Goal: Information Seeking & Learning: Check status

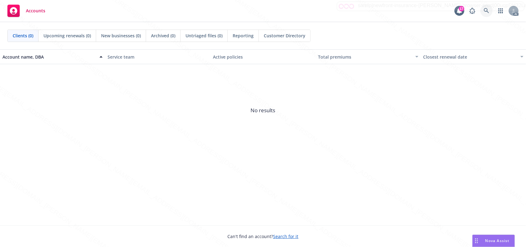
click at [484, 9] on link at bounding box center [487, 11] width 12 height 12
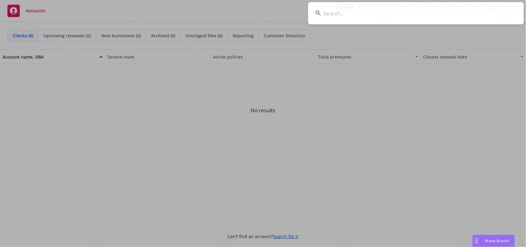
click at [348, 19] on input at bounding box center [416, 13] width 216 height 22
type input "[PERSON_NAME] & [PERSON_NAME]"
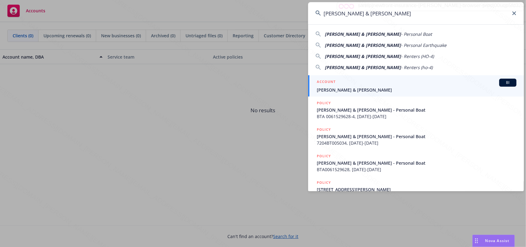
click at [360, 91] on span "[PERSON_NAME] & [PERSON_NAME]" at bounding box center [417, 90] width 200 height 6
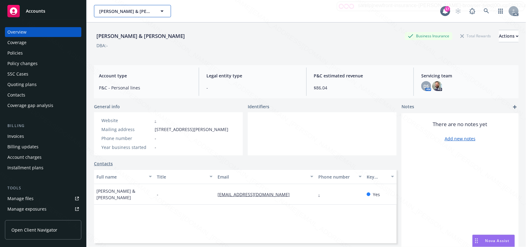
click at [154, 12] on button "[PERSON_NAME] & [PERSON_NAME]" at bounding box center [132, 11] width 77 height 12
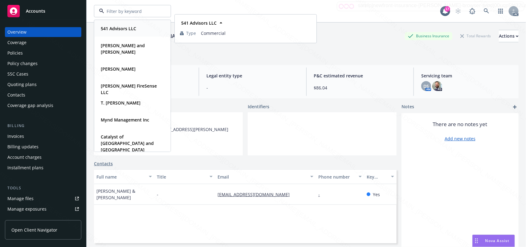
click at [216, 13] on div "541 Advisors LLC Type Commercial Carmine and Kelly Bellafronte Type Personal Pe…" at bounding box center [267, 11] width 347 height 12
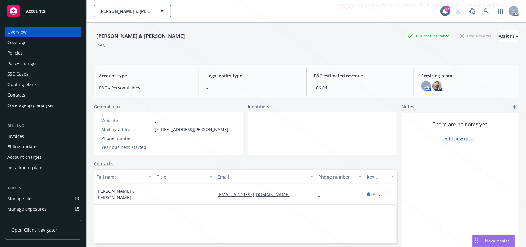
click at [150, 11] on span "Megill, Julie & Kevin" at bounding box center [125, 11] width 53 height 6
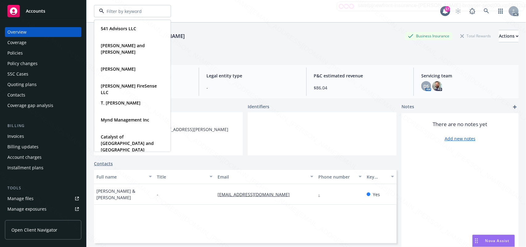
click at [130, 10] on input at bounding box center [131, 11] width 54 height 6
paste input "Fauti Hadjian"
type input "Fauti Hadjian"
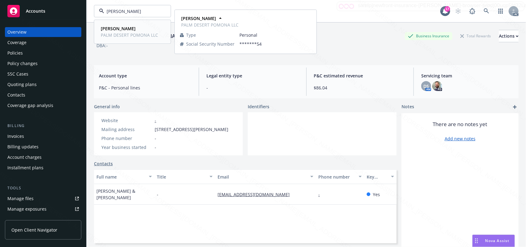
click at [132, 33] on span "PALM DESERT POMONA LLC" at bounding box center [129, 35] width 57 height 6
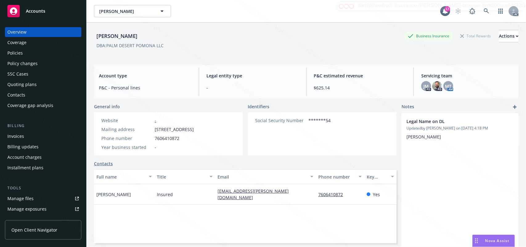
click at [15, 55] on div "Policies" at bounding box center [14, 53] width 15 height 10
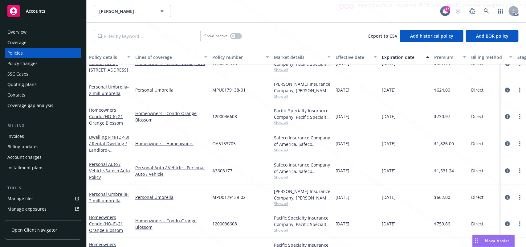
scroll to position [39, 0]
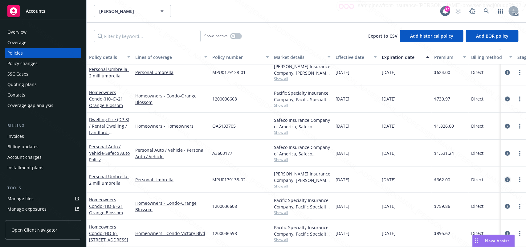
click at [505, 177] on icon "circleInformation" at bounding box center [507, 179] width 5 height 5
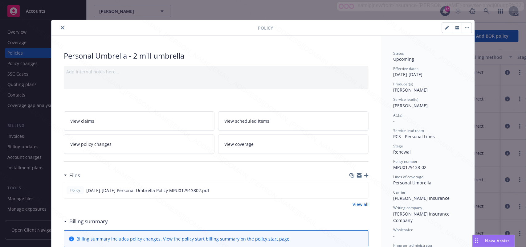
click at [252, 122] on span "View scheduled items" at bounding box center [247, 121] width 45 height 6
click at [267, 148] on link "View coverage" at bounding box center [293, 143] width 151 height 19
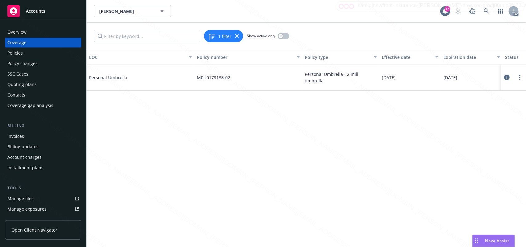
click at [508, 76] on icon at bounding box center [508, 78] width 6 height 6
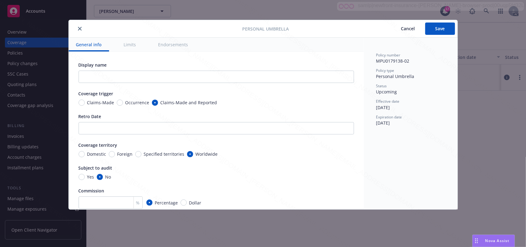
click at [167, 43] on button "Endorsements" at bounding box center [173, 45] width 45 height 14
type textarea "x"
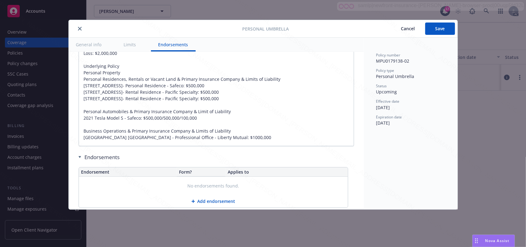
scroll to position [423, 0]
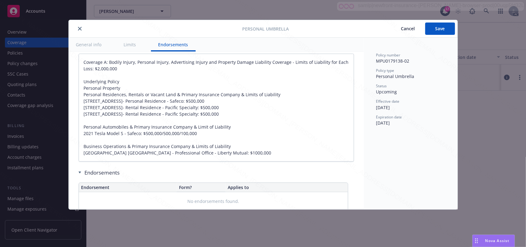
click at [77, 30] on button "close" at bounding box center [79, 28] width 7 height 7
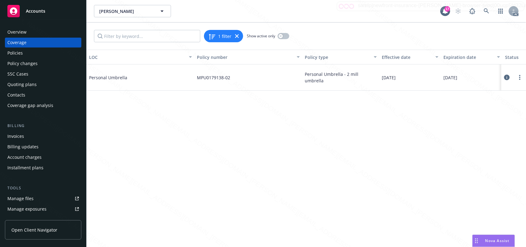
click at [17, 32] on div "Overview" at bounding box center [16, 32] width 19 height 10
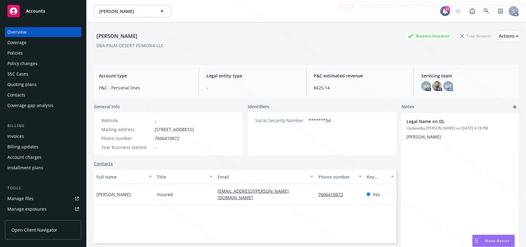
click at [11, 56] on div "Policies" at bounding box center [14, 53] width 15 height 10
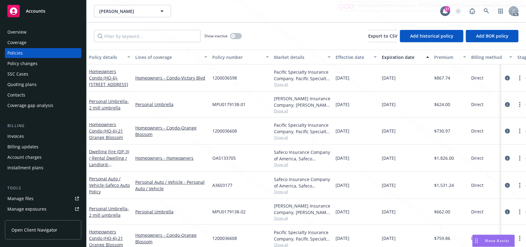
click at [15, 30] on div "Overview" at bounding box center [16, 32] width 19 height 10
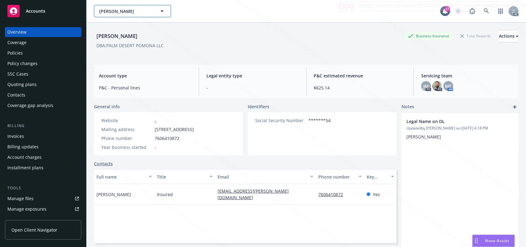
click at [128, 13] on span "Fauti Hadjian" at bounding box center [125, 11] width 53 height 6
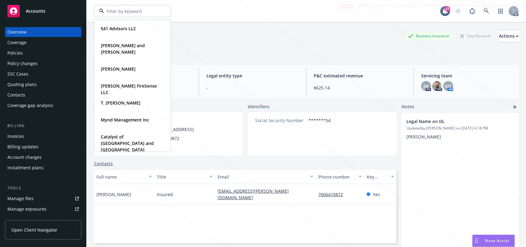
click at [133, 11] on input at bounding box center [131, 11] width 54 height 6
paste input "Gutierrez, Ernest"
type input "Gutierrez, Ernest"
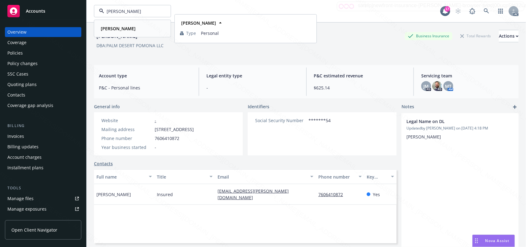
click at [131, 30] on strong "Gutierrez, Ernest" at bounding box center [118, 29] width 35 height 6
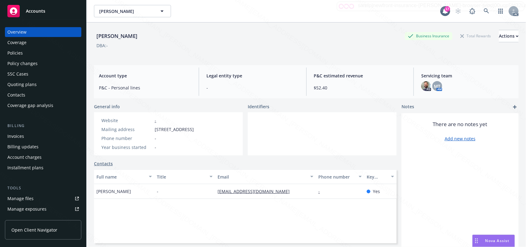
click at [14, 53] on div "Policies" at bounding box center [14, 53] width 15 height 10
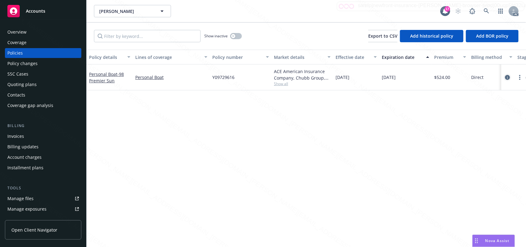
click at [506, 77] on icon "circleInformation" at bounding box center [507, 77] width 5 height 5
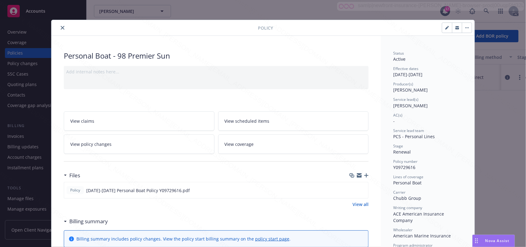
click at [275, 124] on link "View scheduled items" at bounding box center [293, 120] width 151 height 19
click at [249, 149] on link "View coverage" at bounding box center [293, 143] width 151 height 19
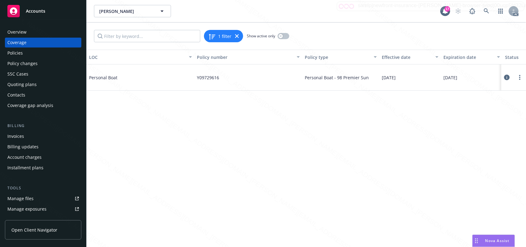
click at [505, 77] on icon at bounding box center [508, 78] width 6 height 6
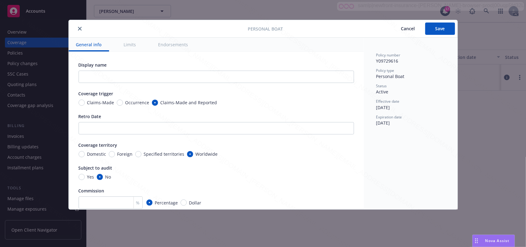
click at [175, 45] on button "Endorsements" at bounding box center [173, 45] width 45 height 14
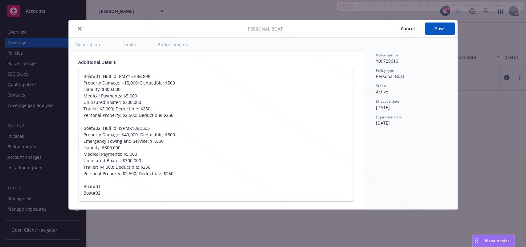
scroll to position [424, 0]
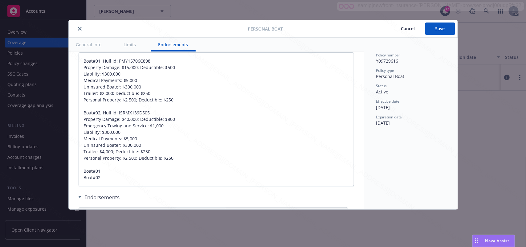
click at [80, 28] on icon "close" at bounding box center [80, 29] width 4 height 4
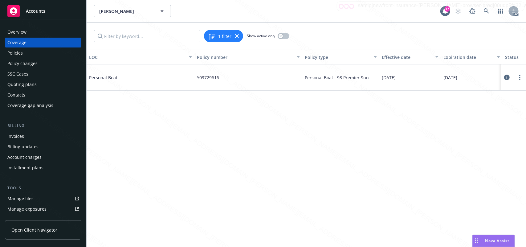
click at [506, 78] on icon at bounding box center [508, 78] width 6 height 6
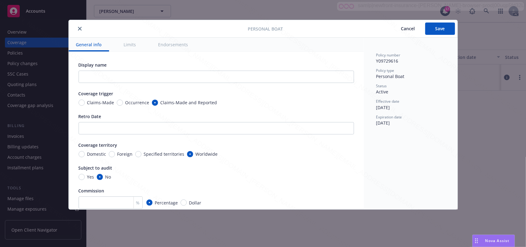
click at [174, 45] on button "Endorsements" at bounding box center [173, 45] width 45 height 14
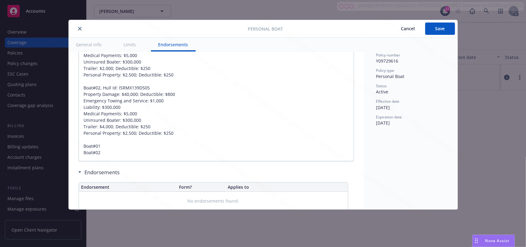
scroll to position [424, 0]
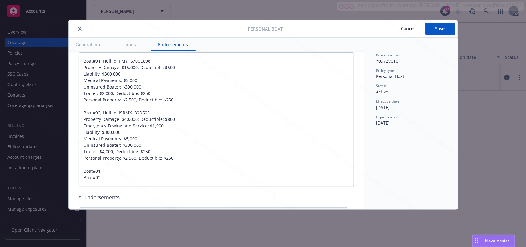
type textarea "x"
click at [78, 29] on icon "close" at bounding box center [80, 29] width 4 height 4
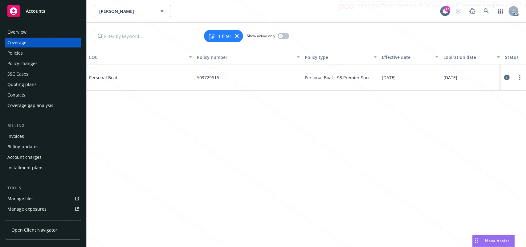
click at [13, 32] on div "Overview" at bounding box center [16, 32] width 19 height 10
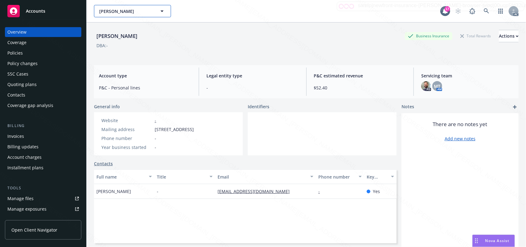
click at [135, 11] on span "Gutierrez, Ernest" at bounding box center [125, 11] width 53 height 6
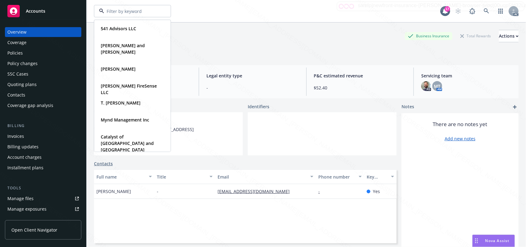
click at [124, 11] on input at bounding box center [131, 11] width 54 height 6
paste input "[PERSON_NAME]"
type input "[PERSON_NAME]"
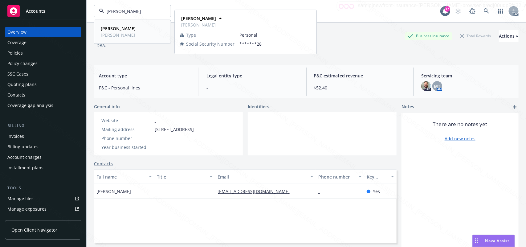
click at [131, 32] on span "Ken Patrao" at bounding box center [118, 35] width 35 height 6
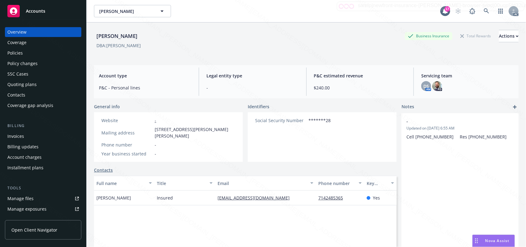
click at [22, 56] on div "Policies" at bounding box center [14, 53] width 15 height 10
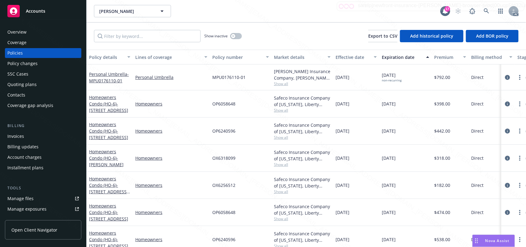
scroll to position [12, 0]
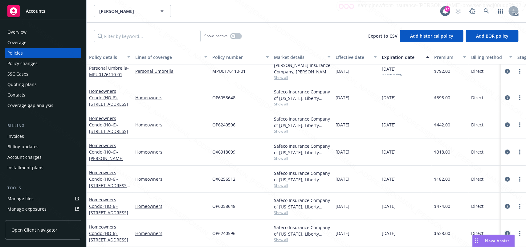
click at [505, 231] on icon "circleInformation" at bounding box center [507, 233] width 5 height 5
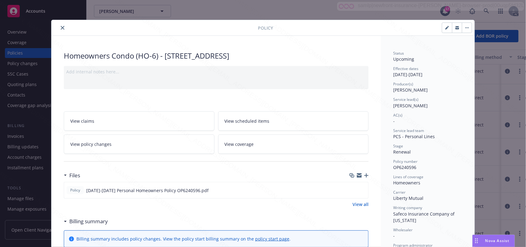
click at [271, 122] on link "View scheduled items" at bounding box center [293, 120] width 151 height 19
click at [252, 149] on link "View coverage" at bounding box center [293, 143] width 151 height 19
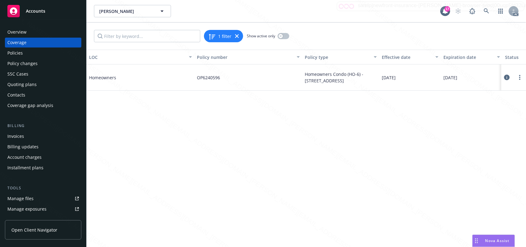
click at [508, 77] on icon at bounding box center [508, 78] width 6 height 6
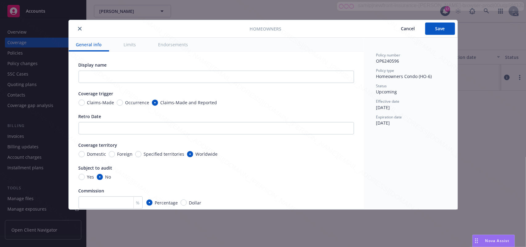
click at [174, 42] on button "Endorsements" at bounding box center [173, 45] width 45 height 14
type textarea "x"
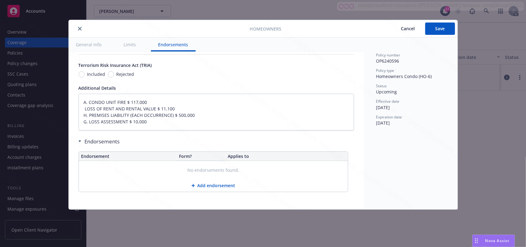
click at [81, 30] on icon "close" at bounding box center [80, 29] width 4 height 4
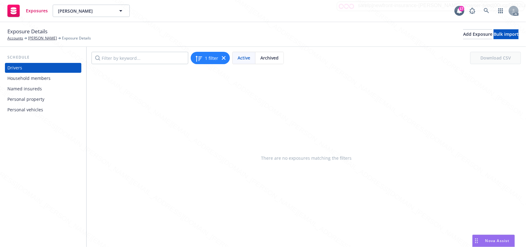
click at [26, 79] on div "Household members" at bounding box center [28, 78] width 43 height 10
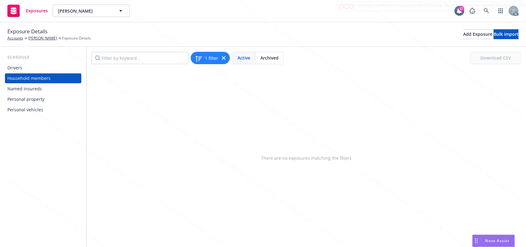
click at [20, 68] on div "Drivers" at bounding box center [14, 68] width 15 height 10
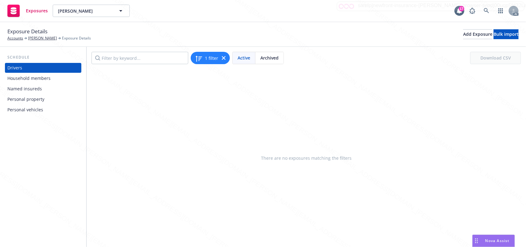
click at [23, 79] on div "Household members" at bounding box center [28, 78] width 43 height 10
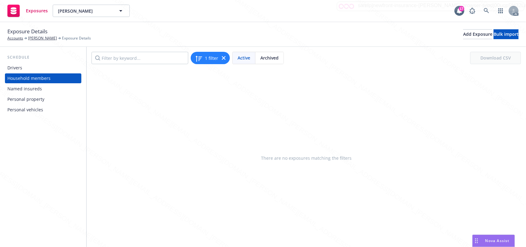
click at [24, 91] on div "Named insureds" at bounding box center [24, 89] width 35 height 10
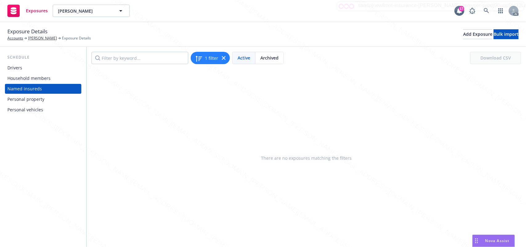
click at [27, 100] on div "Personal property" at bounding box center [25, 99] width 37 height 10
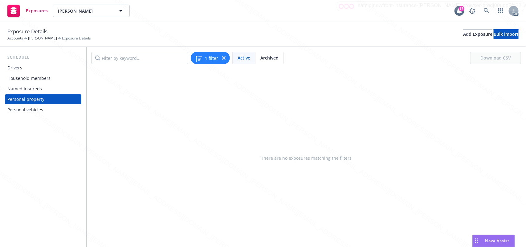
click at [25, 109] on div "Personal vehicles" at bounding box center [25, 110] width 36 height 10
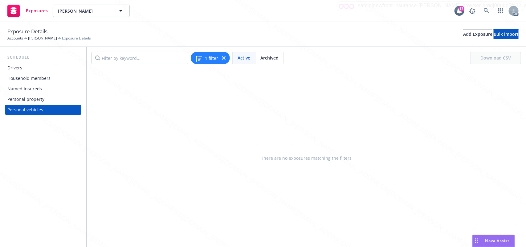
click at [21, 67] on div "Drivers" at bounding box center [14, 68] width 15 height 10
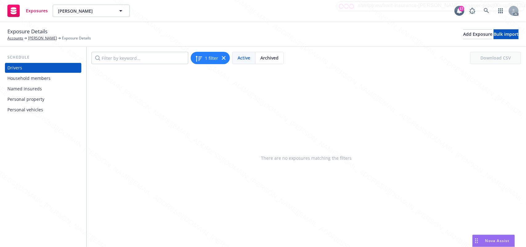
click at [24, 111] on div "Personal vehicles" at bounding box center [25, 110] width 36 height 10
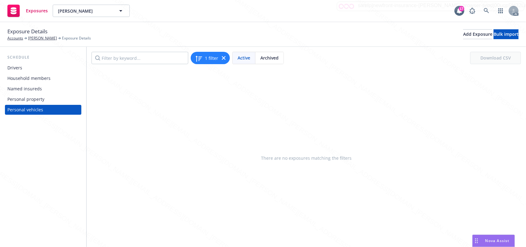
click at [31, 101] on div "Personal property" at bounding box center [25, 99] width 37 height 10
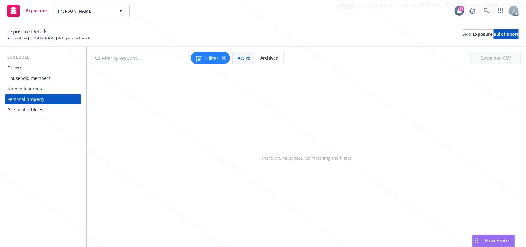
click at [27, 89] on div "Named insureds" at bounding box center [24, 89] width 35 height 10
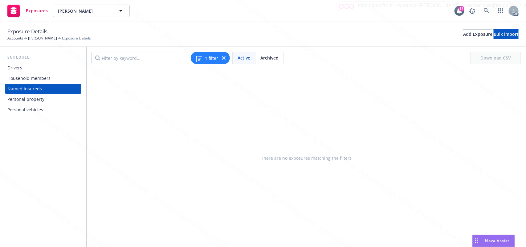
click at [27, 79] on div "Household members" at bounding box center [28, 78] width 43 height 10
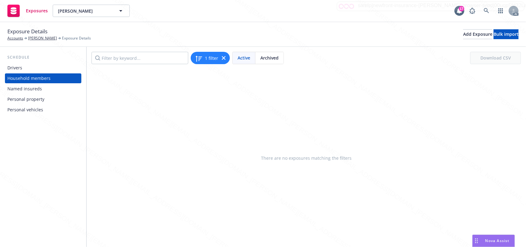
click at [16, 66] on div "Drivers" at bounding box center [14, 68] width 15 height 10
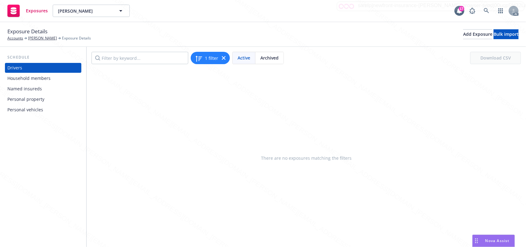
click at [30, 100] on div "Personal property" at bounding box center [25, 99] width 37 height 10
